Goal: Information Seeking & Learning: Learn about a topic

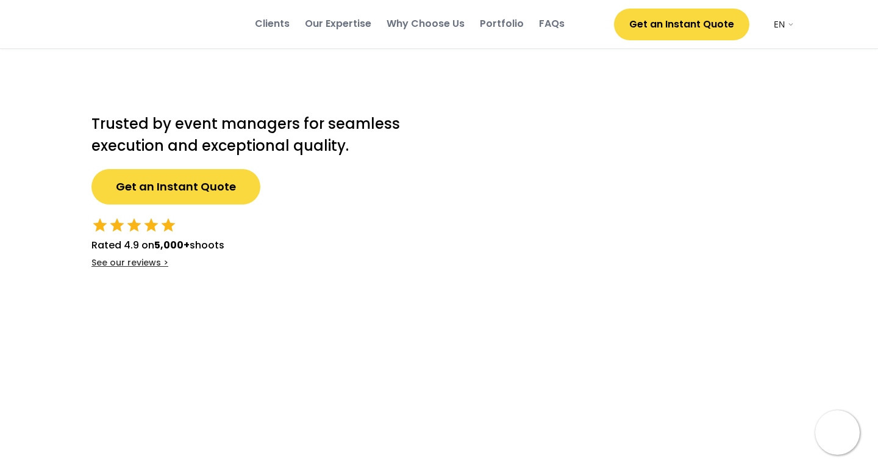
select select ""en""
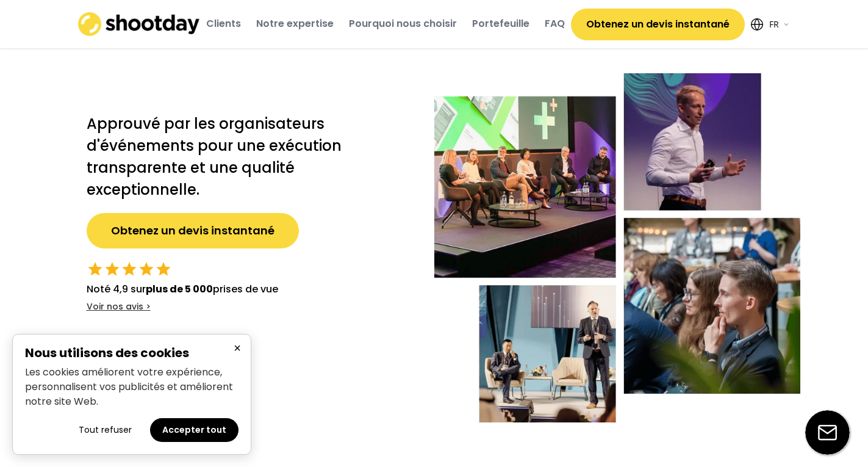
click at [200, 420] on button "Accepter tout" at bounding box center [194, 430] width 88 height 24
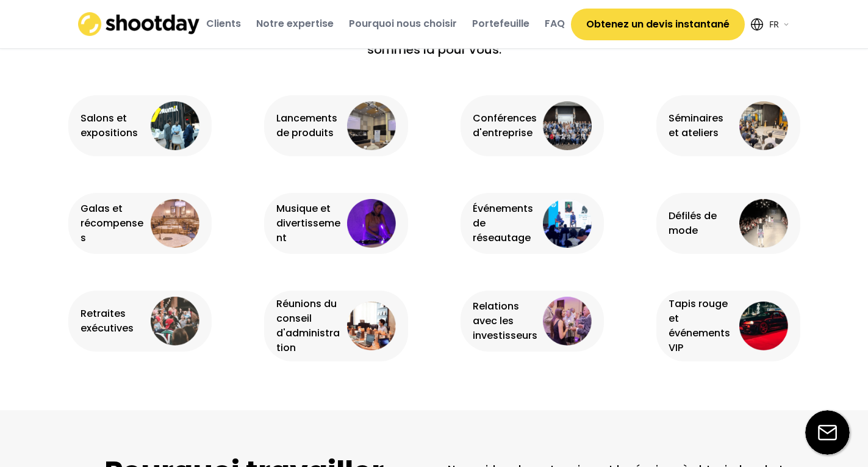
scroll to position [793, 0]
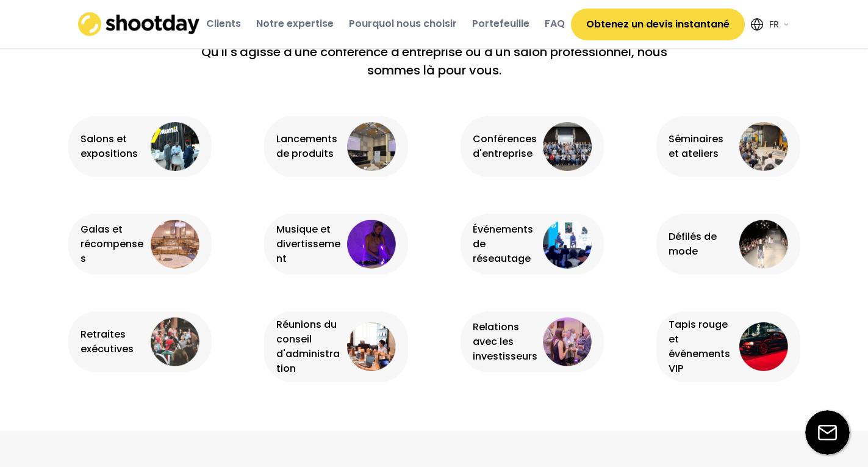
click at [561, 236] on img at bounding box center [567, 244] width 49 height 49
click at [549, 250] on img at bounding box center [567, 244] width 49 height 49
